Goal: Information Seeking & Learning: Learn about a topic

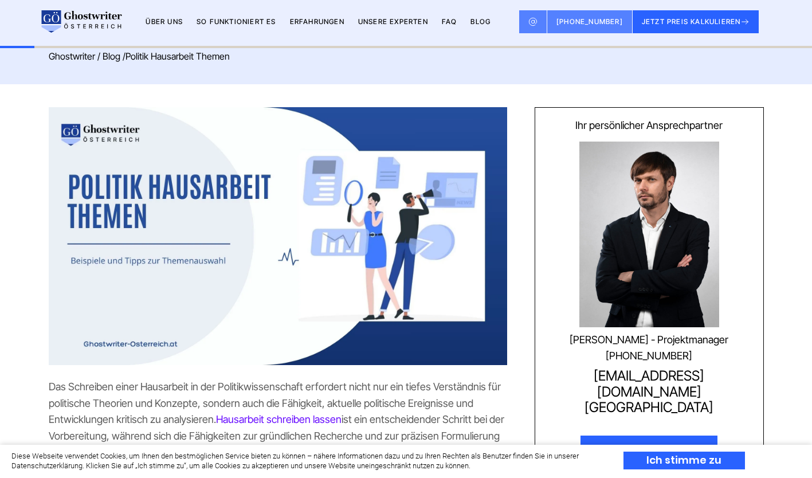
scroll to position [215, 0]
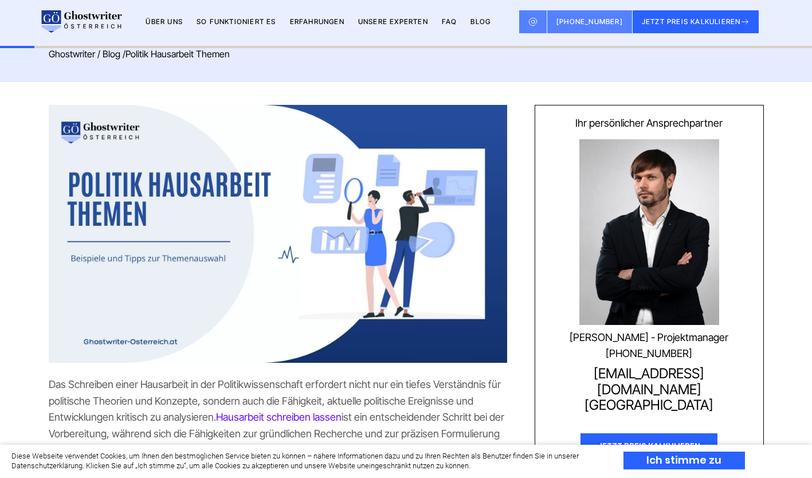
click at [700, 464] on div "Ich stimme zu" at bounding box center [684, 461] width 121 height 18
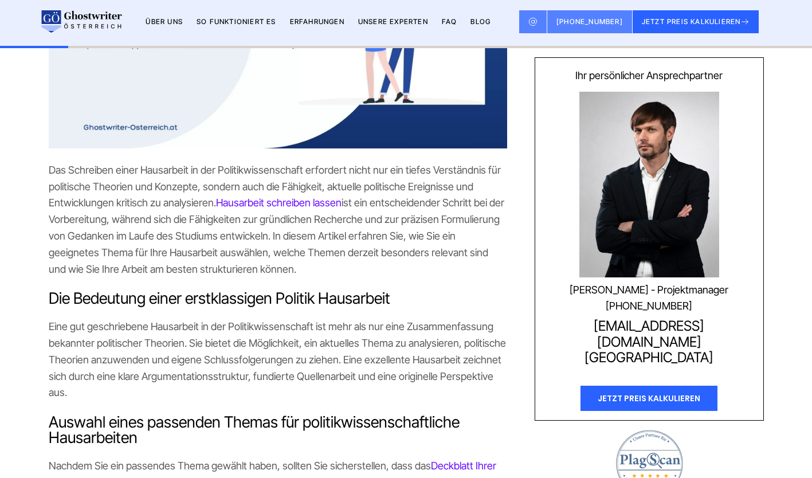
scroll to position [431, 0]
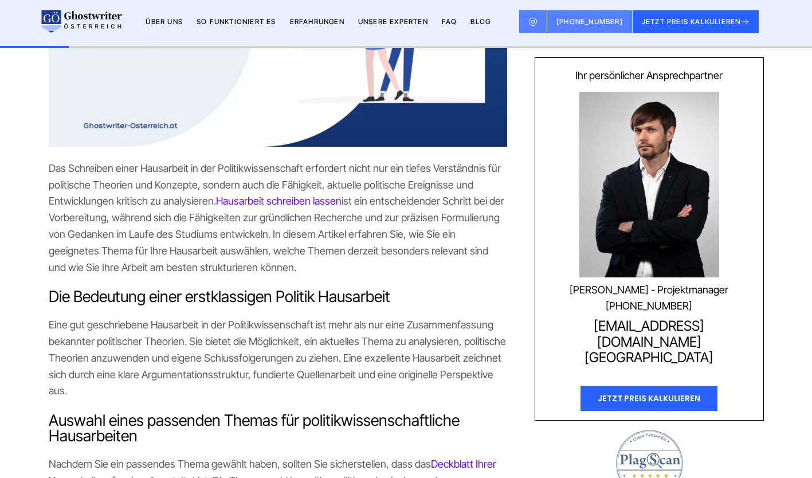
drag, startPoint x: 108, startPoint y: 186, endPoint x: 224, endPoint y: 268, distance: 141.4
click at [224, 268] on p "Das Schreiben einer Hausarbeit in der Politikwissenschaft erfordert nicht nur e…" at bounding box center [278, 218] width 458 height 116
click at [191, 258] on p "Das Schreiben einer Hausarbeit in der Politikwissenschaft erfordert nicht nur e…" at bounding box center [278, 218] width 458 height 116
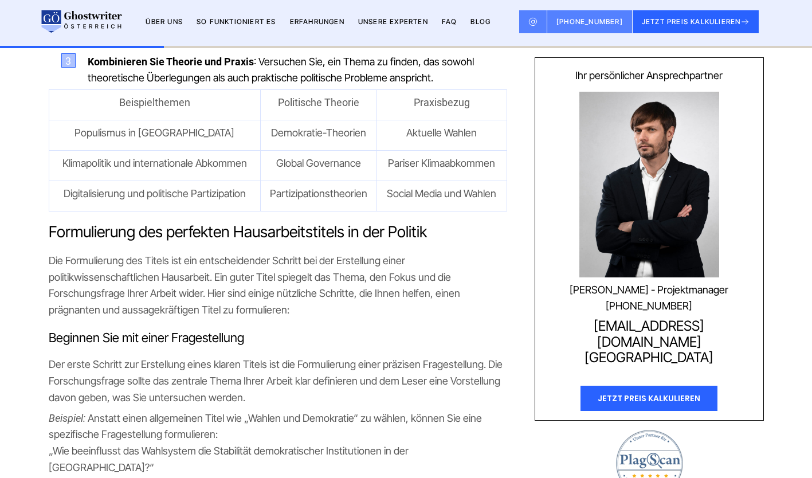
scroll to position [1026, 0]
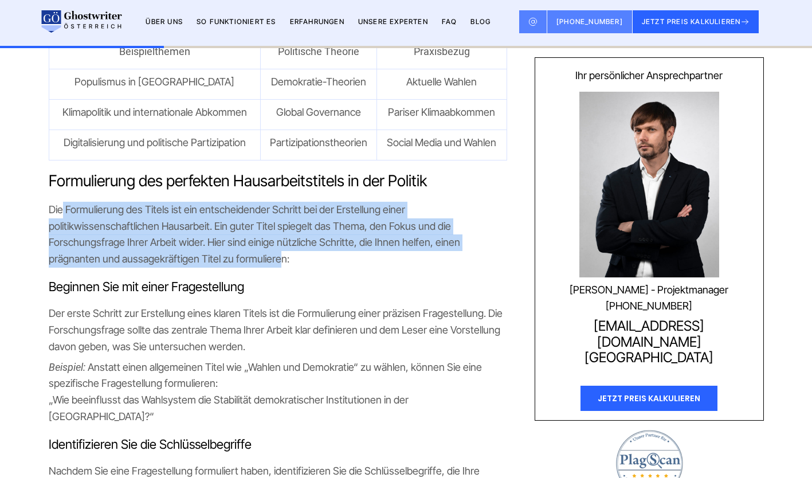
drag, startPoint x: 60, startPoint y: 208, endPoint x: 281, endPoint y: 257, distance: 226.1
click at [281, 257] on span "Die Formulierung des Titels ist ein entscheidender Schritt bei der Erstellung e…" at bounding box center [254, 233] width 411 height 61
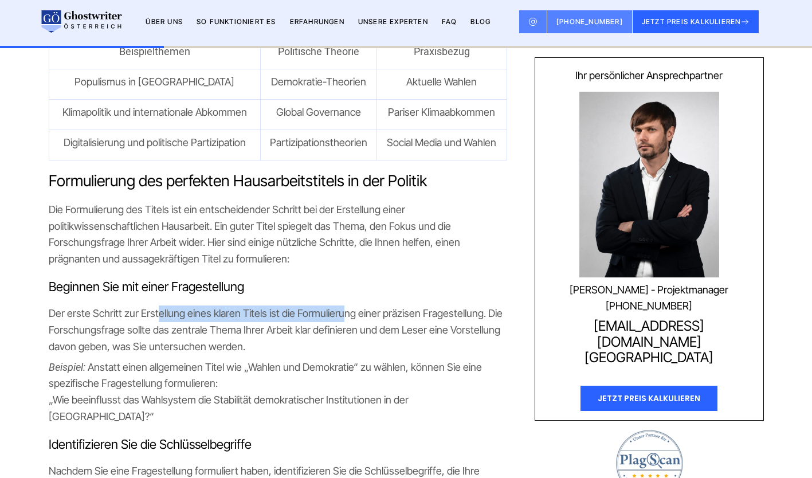
drag, startPoint x: 158, startPoint y: 309, endPoint x: 339, endPoint y: 321, distance: 181.5
click at [339, 321] on p "Der erste Schritt zur Erstellung eines klaren Titels ist die Formulierung einer…" at bounding box center [278, 329] width 458 height 49
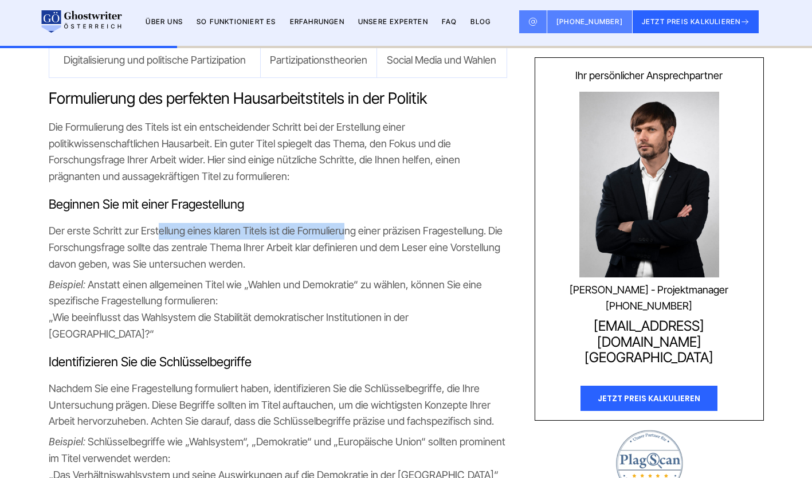
scroll to position [1110, 0]
click at [289, 253] on span "Der erste Schritt zur Erstellung eines klaren Titels ist die Formulierung einer…" at bounding box center [276, 246] width 454 height 45
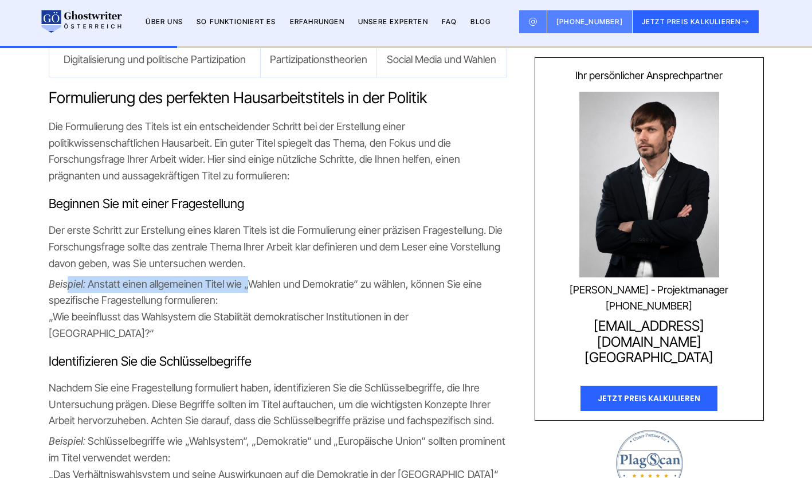
drag, startPoint x: 68, startPoint y: 276, endPoint x: 252, endPoint y: 284, distance: 183.6
click at [252, 284] on span "Anstatt einen allgemeinen Titel wie „Wahlen und Demokratie“ zu wählen, können S…" at bounding box center [265, 292] width 433 height 29
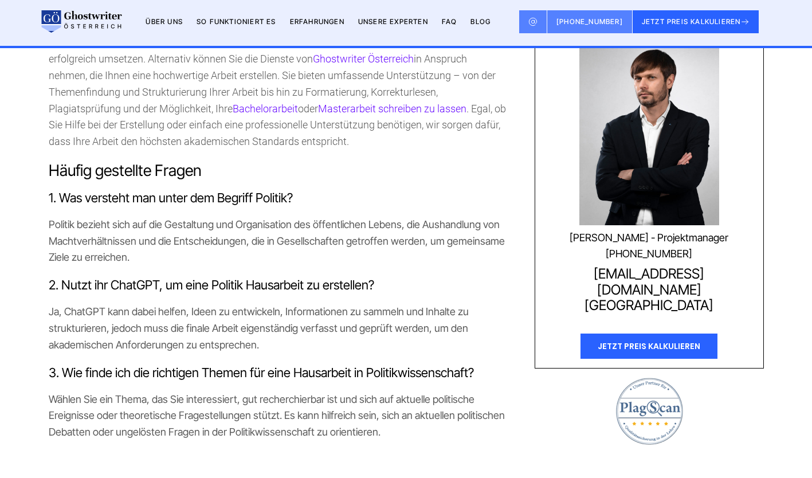
scroll to position [5415, 0]
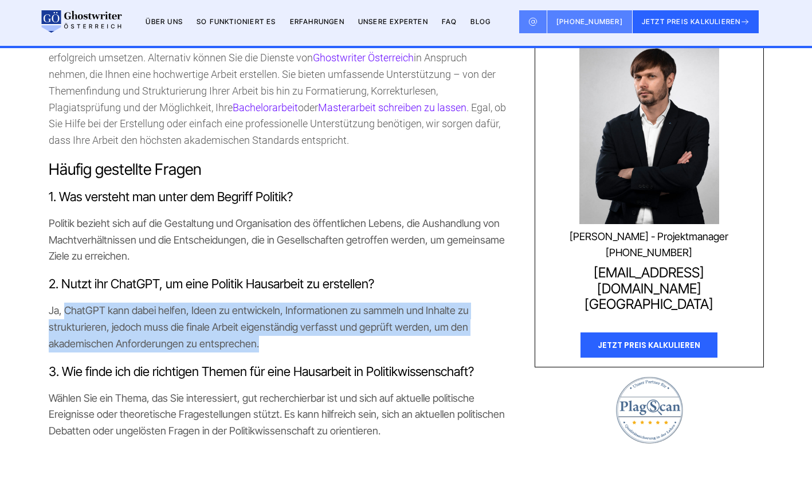
drag, startPoint x: 65, startPoint y: 273, endPoint x: 269, endPoint y: 313, distance: 208.0
click at [269, 313] on p "Ja, ChatGPT kann dabei helfen, Ideen zu entwickeln, Informationen zu sammeln un…" at bounding box center [278, 327] width 458 height 49
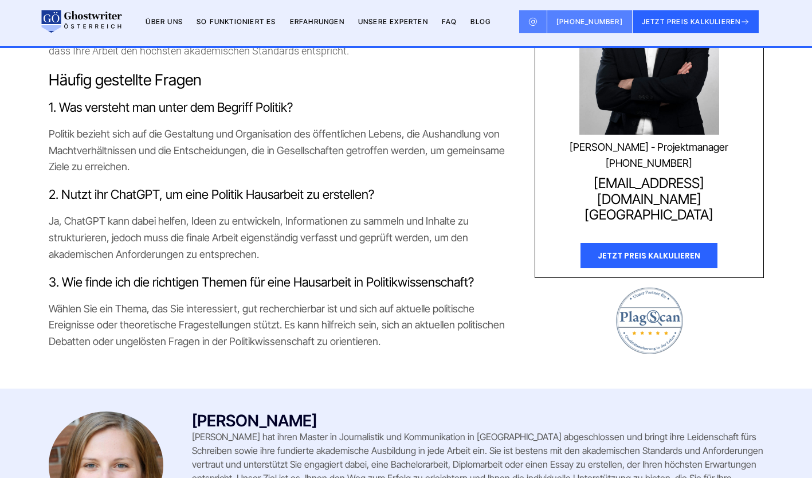
click at [269, 313] on span "Wählen Sie ein Thema, das Sie interessiert, gut recherchierbar ist und sich auf…" at bounding box center [277, 325] width 456 height 45
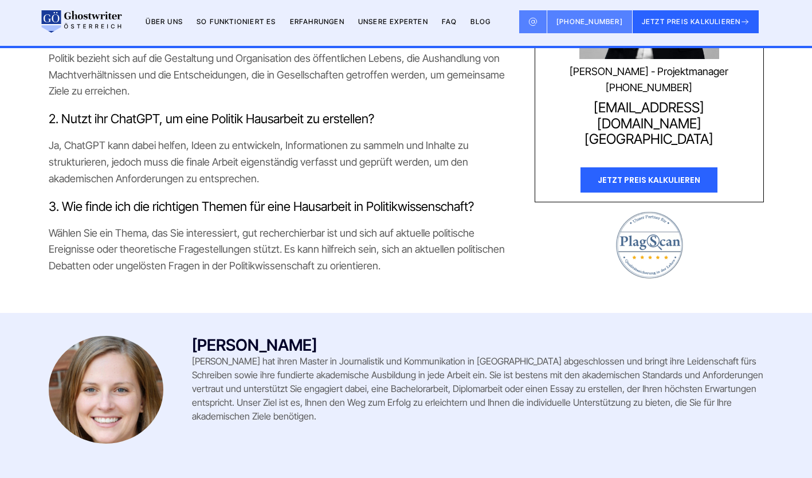
scroll to position [5654, 0]
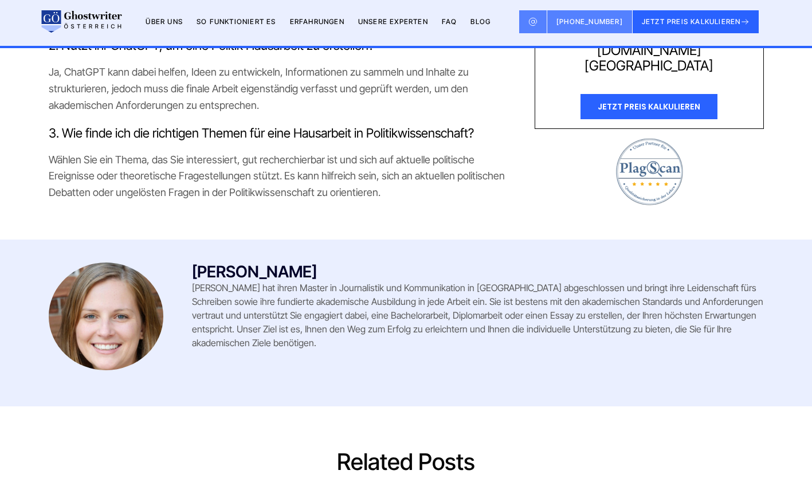
click at [115, 296] on img at bounding box center [106, 316] width 115 height 108
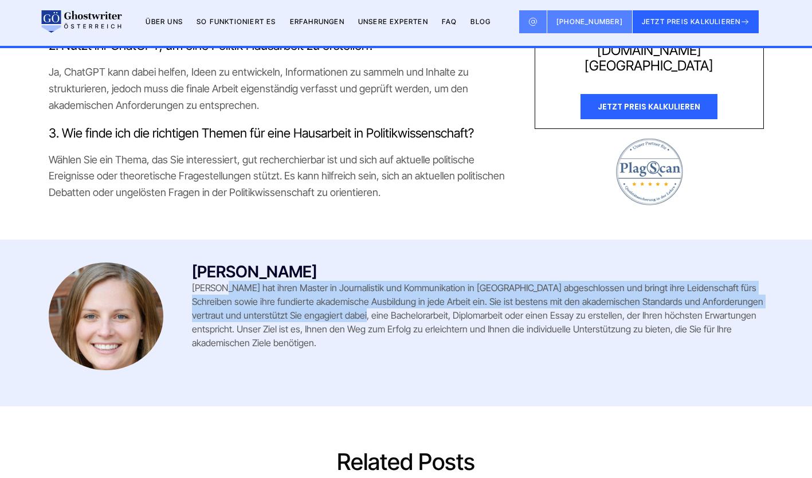
drag, startPoint x: 219, startPoint y: 252, endPoint x: 340, endPoint y: 283, distance: 125.5
click at [340, 283] on p "[PERSON_NAME] hat ihren Master in Journalistik und Kommunikation in [GEOGRAPHIC…" at bounding box center [478, 315] width 572 height 69
click at [340, 284] on p "[PERSON_NAME] hat ihren Master in Journalistik und Kommunikation in [GEOGRAPHIC…" at bounding box center [478, 315] width 572 height 69
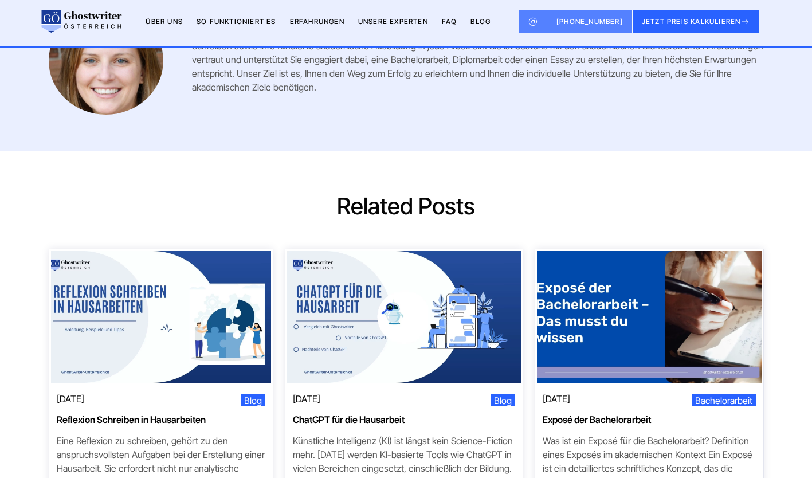
scroll to position [6040, 0]
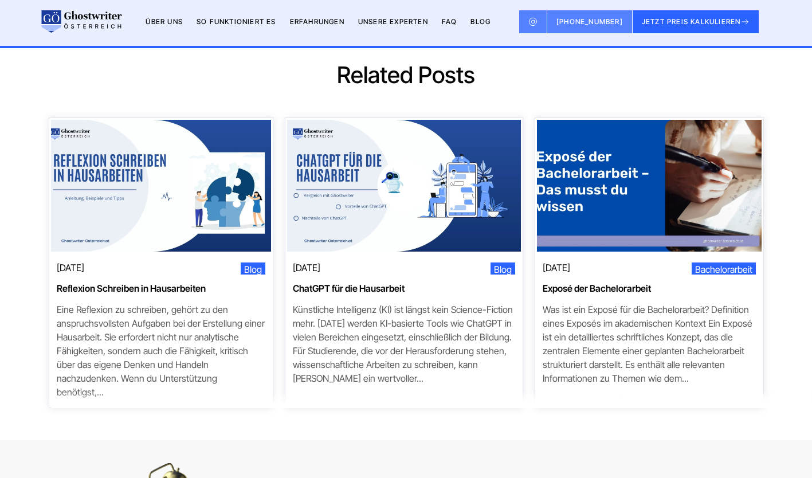
click at [346, 283] on link "ChatGPT für die Hausarbeit" at bounding box center [404, 288] width 234 height 10
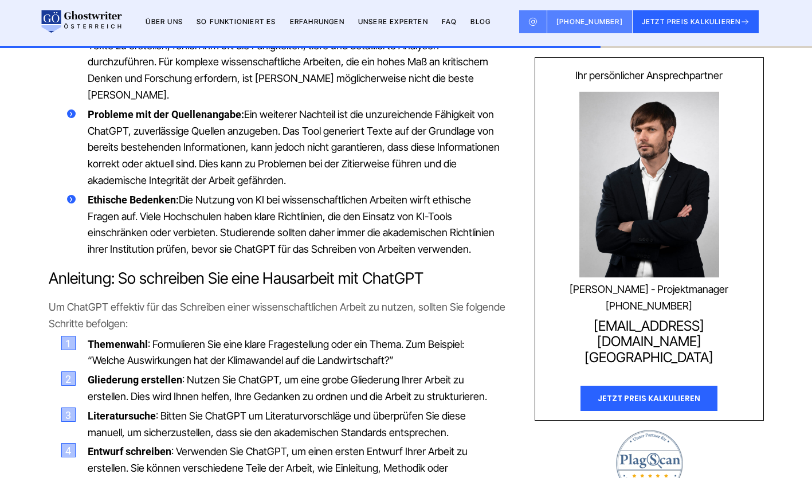
scroll to position [2005, 0]
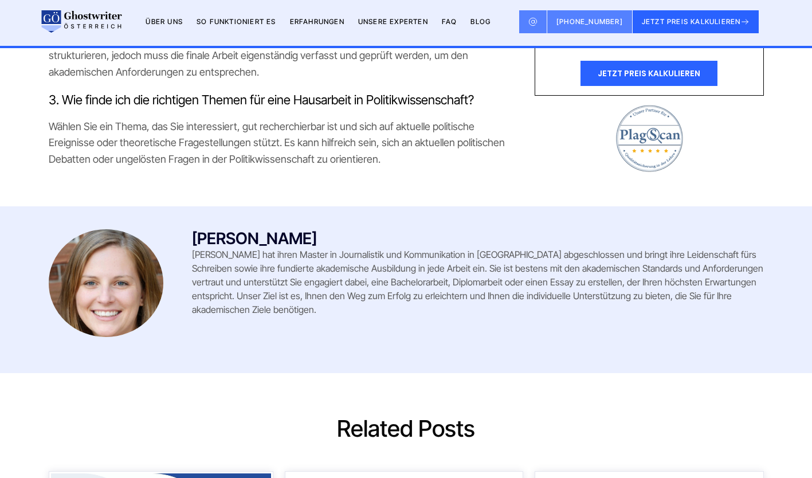
scroll to position [5686, 0]
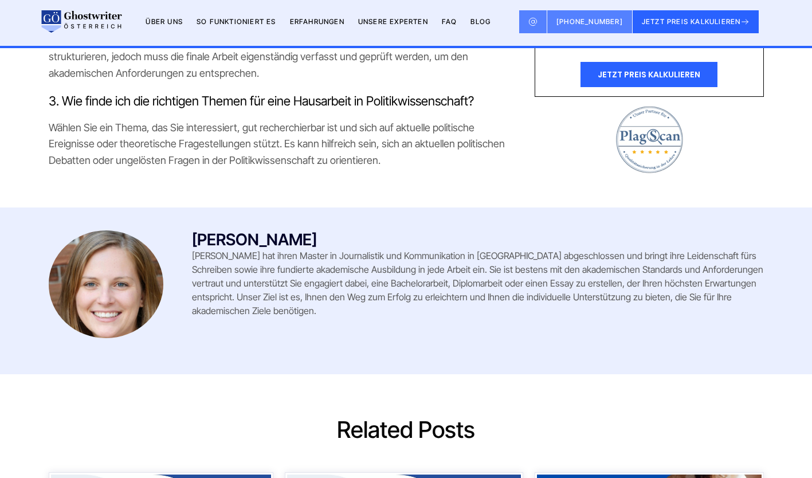
drag, startPoint x: 304, startPoint y: 168, endPoint x: 191, endPoint y: 165, distance: 113.5
click at [191, 230] on div "[PERSON_NAME] [PERSON_NAME] hat ihren Master in Journalistik und Kommunikation …" at bounding box center [407, 290] width 734 height 121
copy div "[PERSON_NAME]"
